Goal: Transaction & Acquisition: Purchase product/service

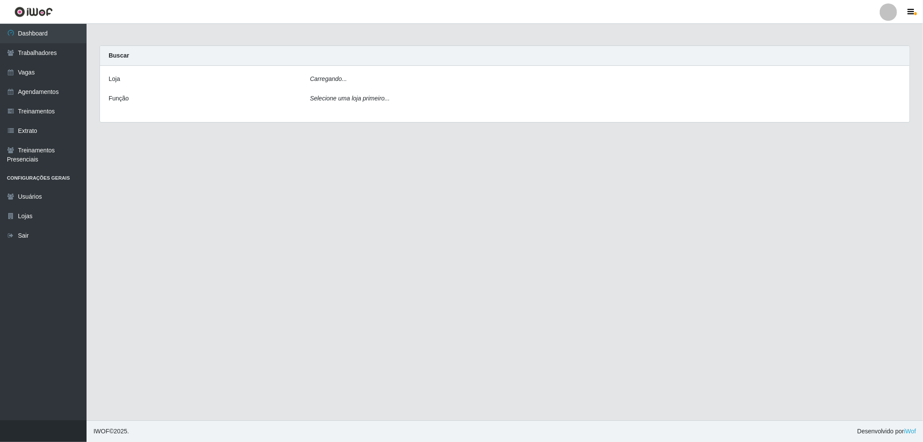
click at [384, 78] on div "Carregando..." at bounding box center [605, 80] width 604 height 13
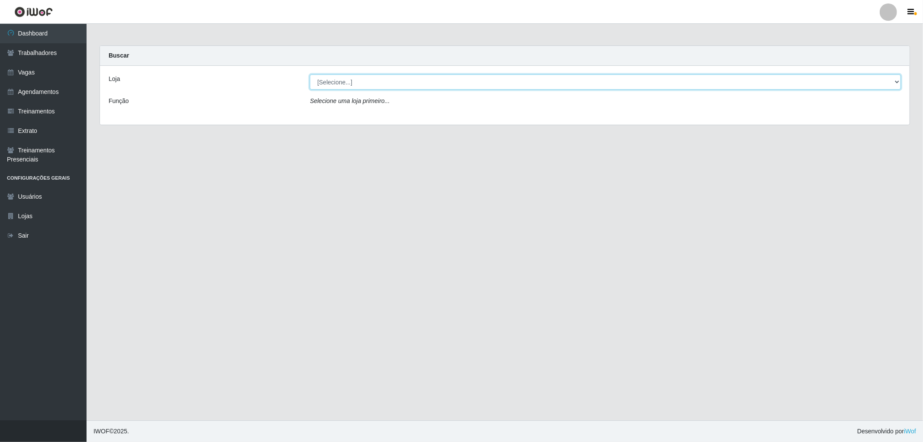
click at [416, 81] on select "[Selecione...] The Pow Pizzaria Delivery - [GEOGRAPHIC_DATA]" at bounding box center [605, 81] width 591 height 15
select select "322"
click at [310, 74] on select "[Selecione...] The Pow Pizzaria Delivery - [GEOGRAPHIC_DATA]" at bounding box center [605, 81] width 591 height 15
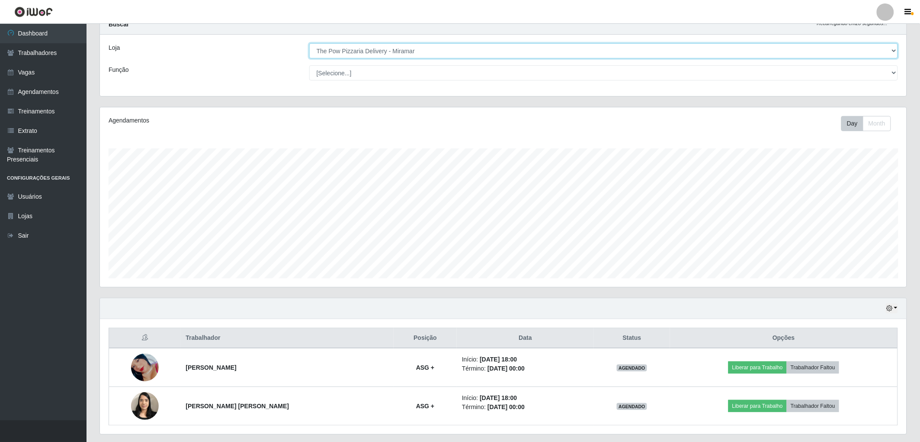
scroll to position [56, 0]
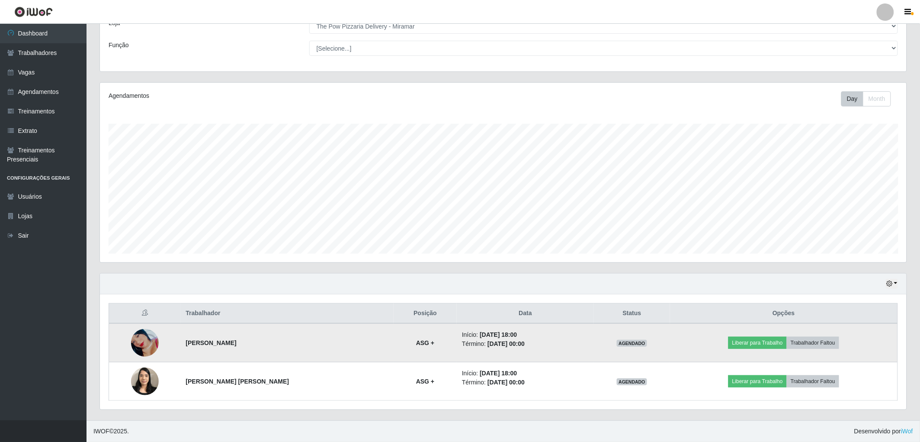
click at [135, 342] on img at bounding box center [145, 342] width 28 height 45
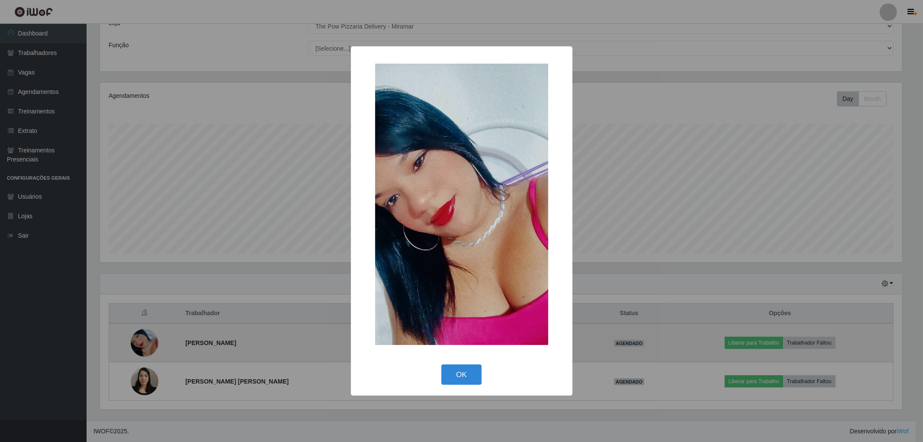
click at [135, 342] on div "× OK Cancel" at bounding box center [461, 221] width 923 height 442
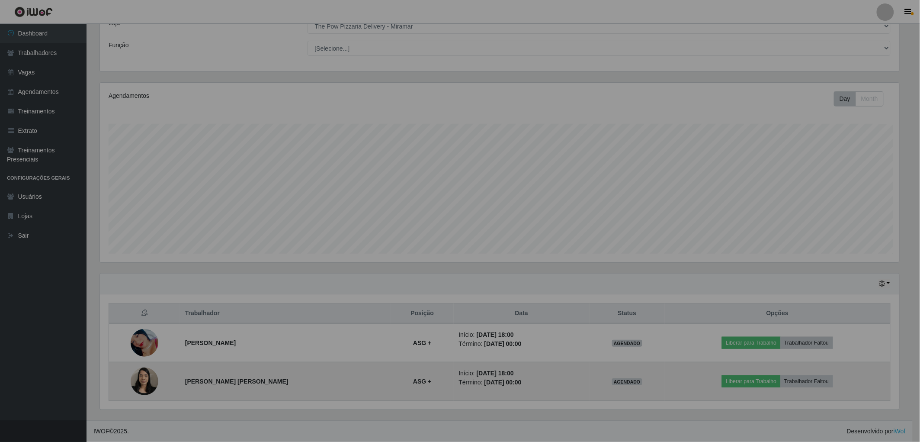
scroll to position [179, 807]
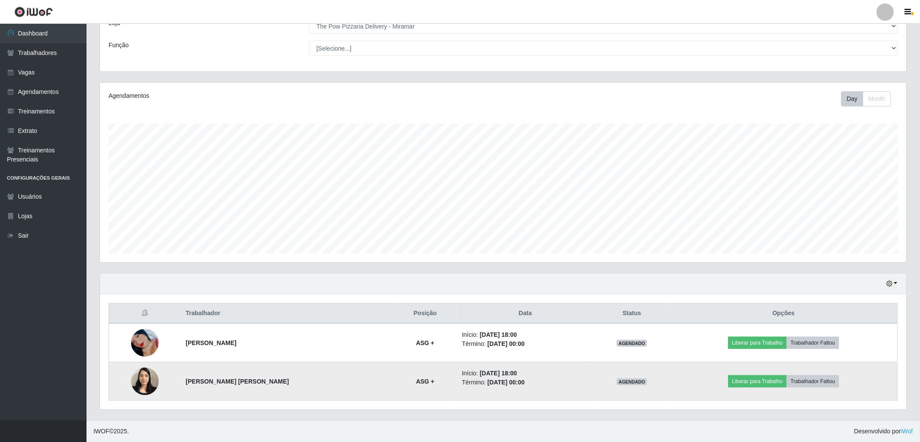
click at [136, 391] on td at bounding box center [145, 381] width 72 height 39
click at [135, 391] on td at bounding box center [145, 381] width 72 height 39
click at [145, 387] on img at bounding box center [145, 381] width 28 height 37
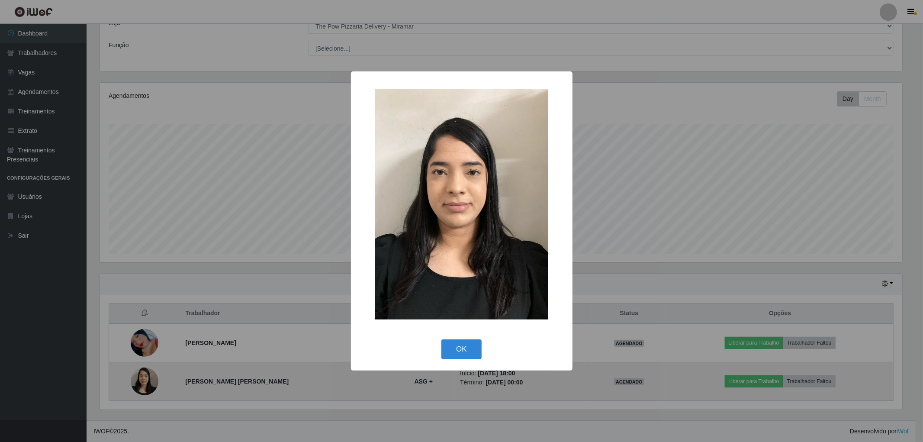
click at [145, 387] on div "× OK Cancel" at bounding box center [461, 221] width 923 height 442
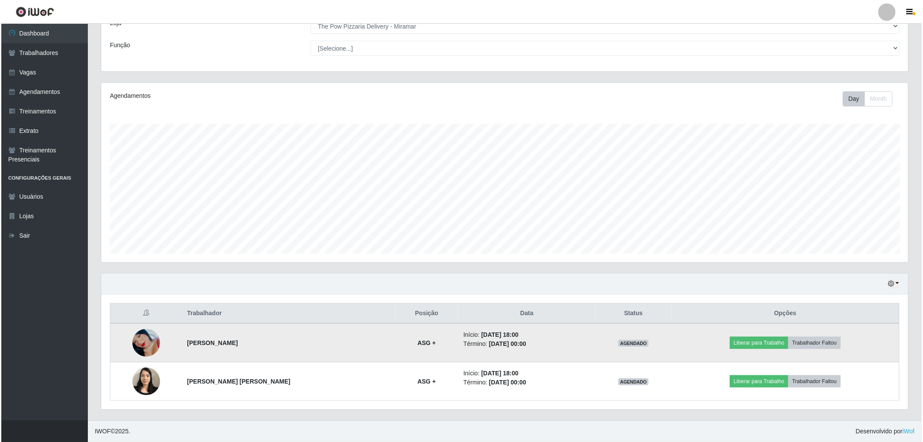
scroll to position [179, 807]
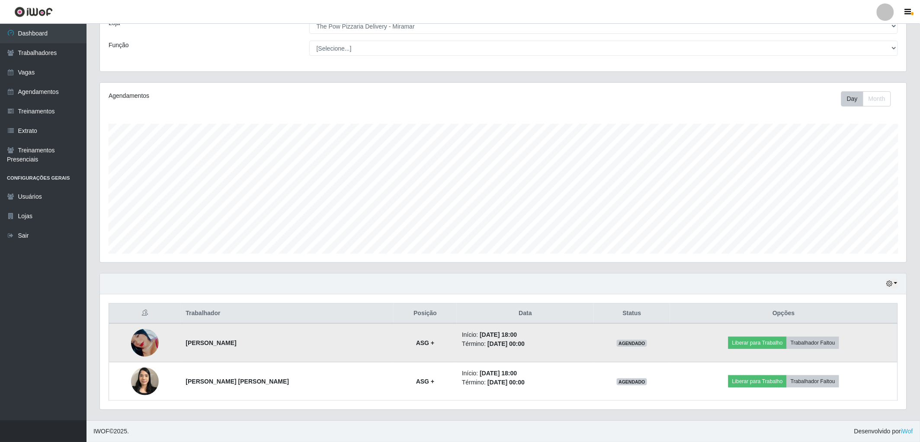
click at [152, 353] on img at bounding box center [145, 342] width 28 height 45
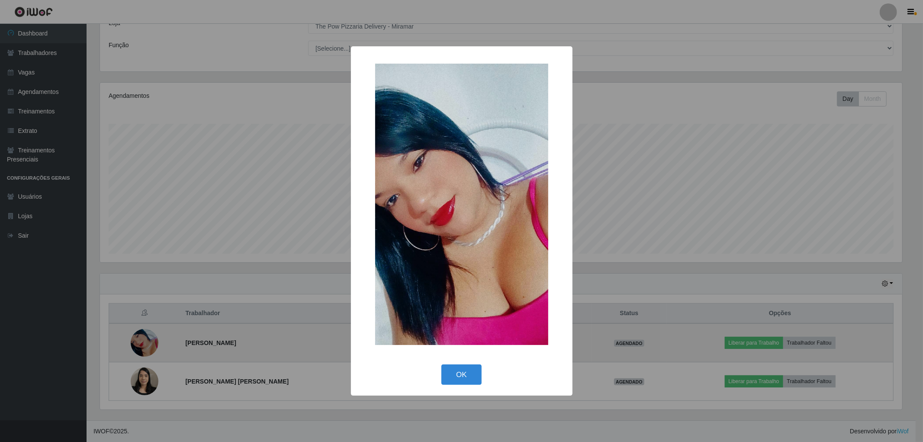
click at [152, 353] on div "× OK Cancel" at bounding box center [461, 221] width 923 height 442
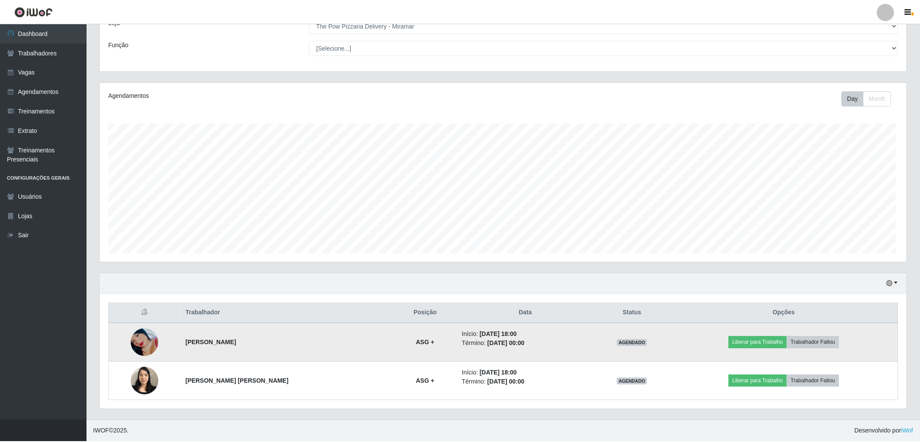
scroll to position [179, 807]
click at [143, 343] on img at bounding box center [145, 342] width 28 height 45
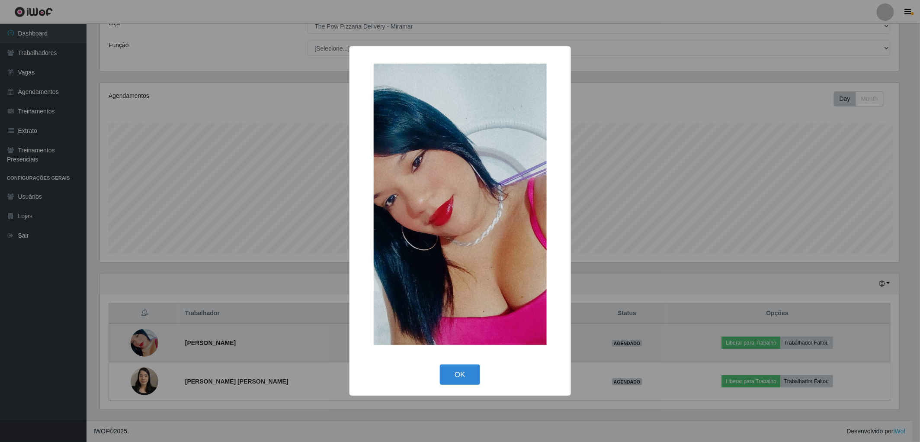
scroll to position [179, 802]
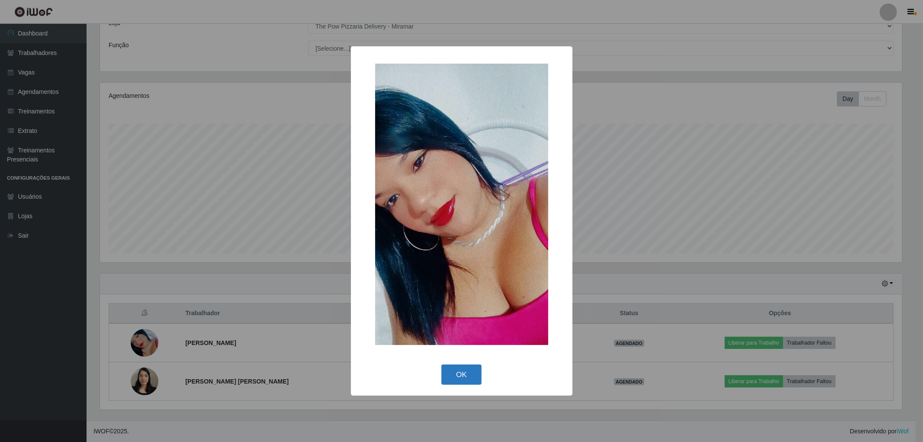
click at [465, 372] on button "OK" at bounding box center [461, 374] width 40 height 20
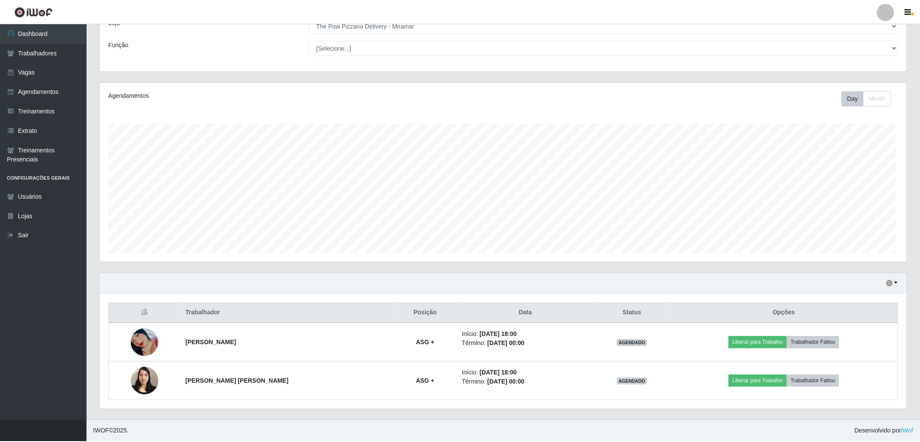
scroll to position [179, 807]
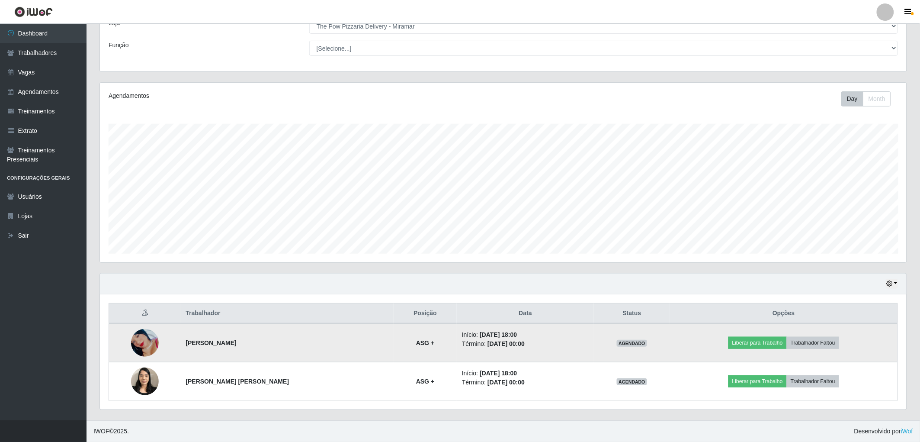
click at [151, 335] on img at bounding box center [145, 342] width 28 height 45
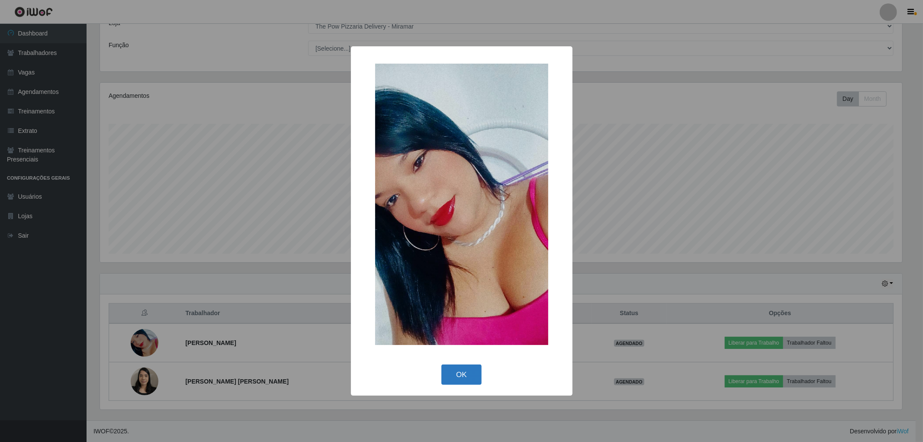
click at [460, 372] on button "OK" at bounding box center [461, 374] width 40 height 20
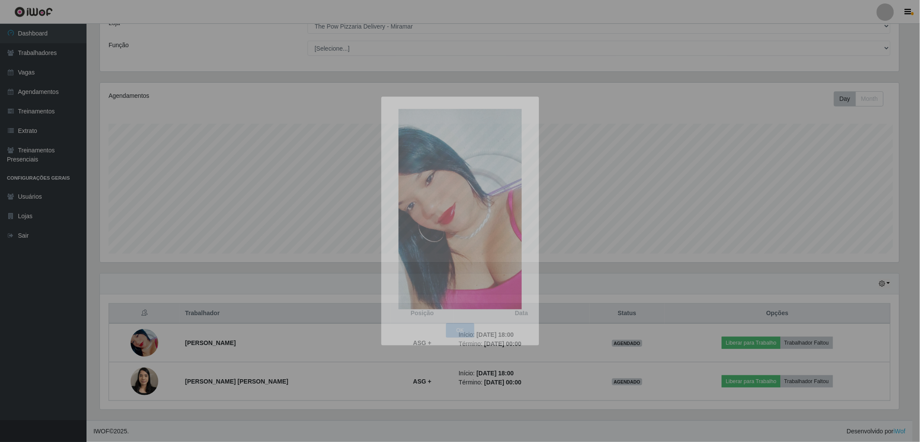
scroll to position [179, 807]
